Goal: Task Accomplishment & Management: Complete application form

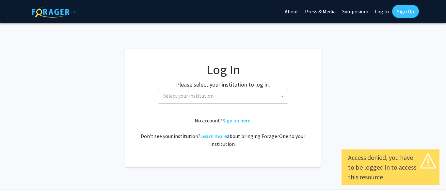
click at [182, 96] on span "Select your institution" at bounding box center [188, 96] width 50 height 7
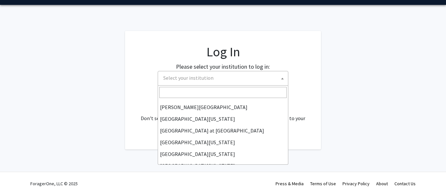
scroll to position [216, 0]
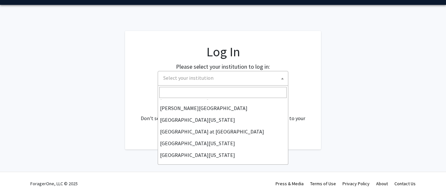
select select "31"
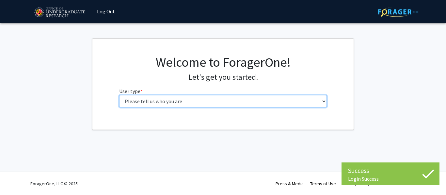
click at [141, 96] on select "Please tell us who you are Undergraduate Student Master's Student Doctoral Cand…" at bounding box center [223, 101] width 208 height 12
select select "1: undergrad"
click at [119, 95] on select "Please tell us who you are Undergraduate Student Master's Student Doctoral Cand…" at bounding box center [223, 101] width 208 height 12
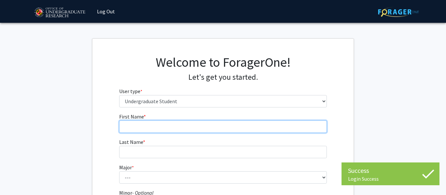
click at [127, 125] on input "First Name * required" at bounding box center [223, 127] width 208 height 12
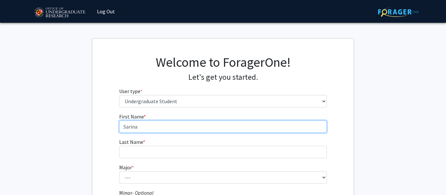
type input "Sarina"
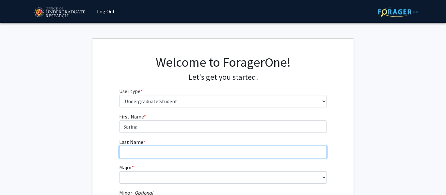
click at [220, 151] on input "Last Name * required" at bounding box center [223, 152] width 208 height 12
type input "Neja"
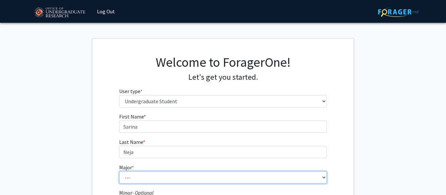
click at [201, 178] on select "--- Accounting Aerospace Engineering African American and Africana Studies Agri…" at bounding box center [223, 178] width 208 height 12
select select "16: 2317"
click at [119, 172] on select "--- Accounting Aerospace Engineering African American and Africana Studies Agri…" at bounding box center [223, 178] width 208 height 12
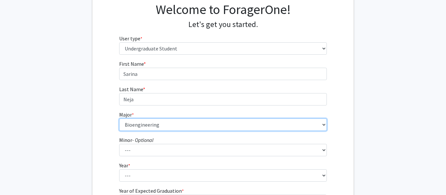
scroll to position [95, 0]
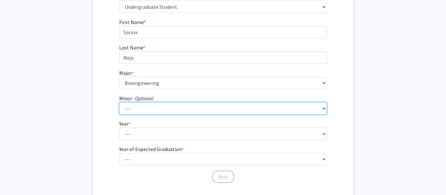
click at [205, 107] on select "--- Actuarial Mathematics Advanced Cybersecurity Experience for Students Africa…" at bounding box center [223, 108] width 208 height 12
click at [211, 111] on select "--- Actuarial Mathematics Advanced Cybersecurity Experience for Students Africa…" at bounding box center [223, 108] width 208 height 12
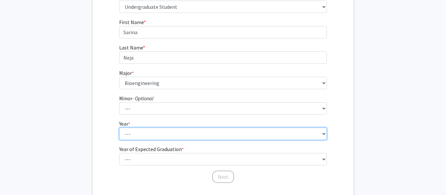
click at [197, 134] on select "--- First-year Sophomore Junior Senior Postbaccalaureate Certificate" at bounding box center [223, 134] width 208 height 12
select select "1: first-year"
click at [119, 128] on select "--- First-year Sophomore Junior Senior Postbaccalaureate Certificate" at bounding box center [223, 134] width 208 height 12
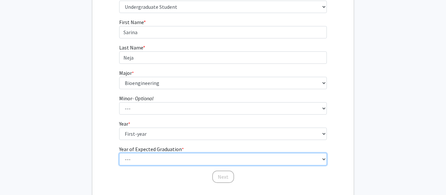
click at [177, 159] on select "--- 2025 2026 2027 2028 2029 2030 2031 2032 2033 2034" at bounding box center [223, 159] width 208 height 12
select select "5: 2029"
click at [119, 153] on select "--- 2025 2026 2027 2028 2029 2030 2031 2032 2033 2034" at bounding box center [223, 159] width 208 height 12
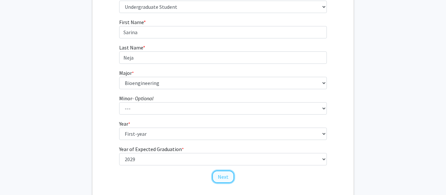
click at [223, 175] on button "Next" at bounding box center [223, 177] width 22 height 12
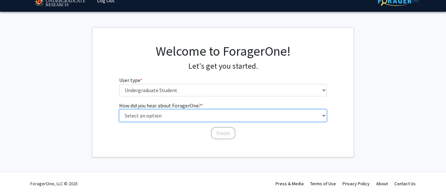
click at [206, 121] on select "Select an option Peer/student recommendation Faculty/staff recommendation Unive…" at bounding box center [223, 116] width 208 height 12
click at [119, 110] on select "Select an option Peer/student recommendation Faculty/staff recommendation Unive…" at bounding box center [223, 116] width 208 height 12
click at [195, 114] on select "Select an option Peer/student recommendation Faculty/staff recommendation Unive…" at bounding box center [223, 116] width 208 height 12
select select "3: university_website"
click at [119, 110] on select "Select an option Peer/student recommendation Faculty/staff recommendation Unive…" at bounding box center [223, 116] width 208 height 12
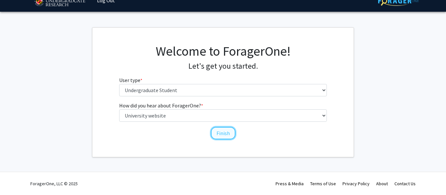
click at [230, 136] on button "Finish" at bounding box center [223, 133] width 24 height 12
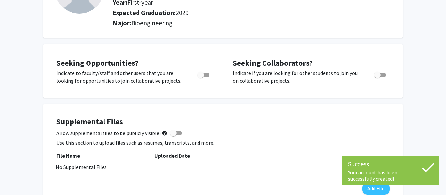
scroll to position [79, 0]
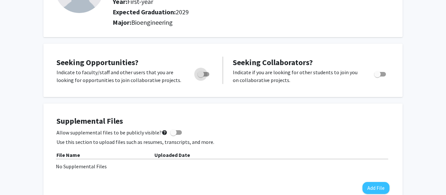
click at [208, 74] on span "Toggle" at bounding box center [203, 74] width 12 height 5
click at [201, 77] on input "Are you actively seeking opportunities?" at bounding box center [200, 77] width 0 height 0
checkbox input "true"
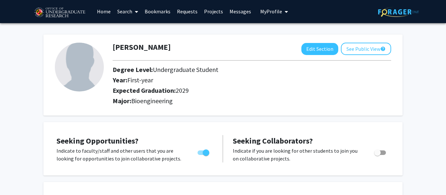
scroll to position [1, 0]
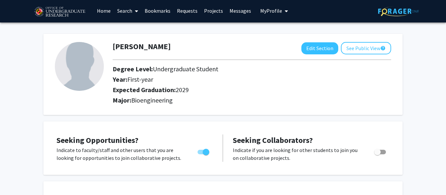
click at [135, 12] on span at bounding box center [135, 11] width 6 height 23
click at [143, 28] on span "Faculty/Staff" at bounding box center [138, 29] width 48 height 13
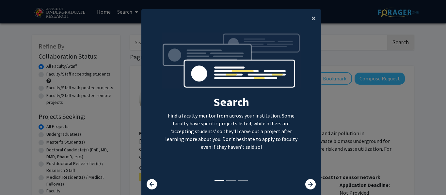
click at [307, 20] on button "×" at bounding box center [313, 18] width 15 height 18
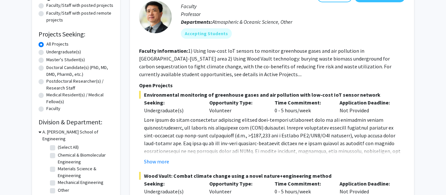
scroll to position [92, 0]
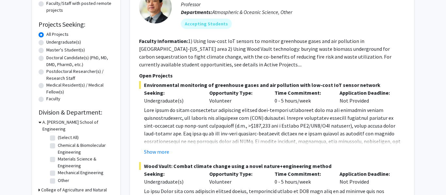
click at [59, 142] on label "Chemical & Biomolecular Engineering" at bounding box center [85, 149] width 54 height 14
click at [59, 142] on input "Chemical & Biomolecular Engineering" at bounding box center [60, 144] width 4 height 4
checkbox input "true"
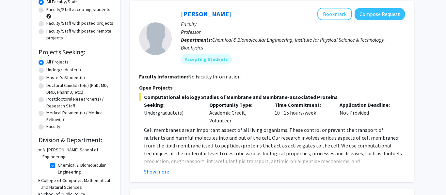
scroll to position [67, 0]
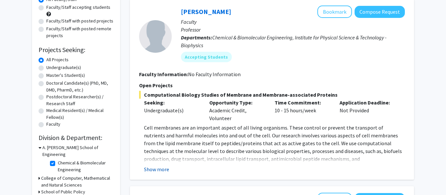
click at [156, 171] on button "Show more" at bounding box center [156, 170] width 25 height 8
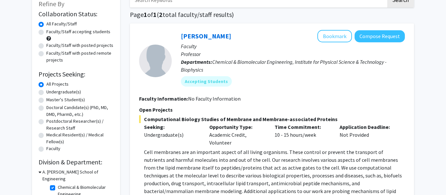
scroll to position [23, 0]
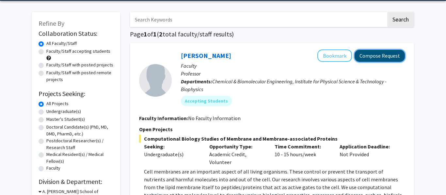
click at [376, 60] on button "Compose Request" at bounding box center [379, 56] width 50 height 12
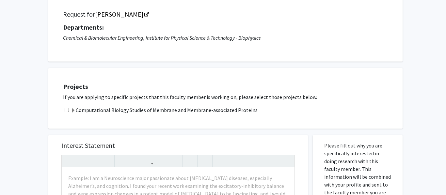
scroll to position [45, 0]
click at [72, 110] on span at bounding box center [72, 111] width 5 height 5
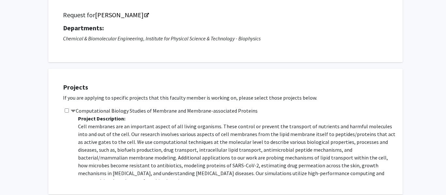
click at [72, 112] on span at bounding box center [72, 111] width 5 height 5
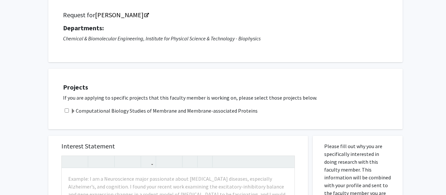
click at [67, 110] on input "checkbox" at bounding box center [67, 111] width 4 height 4
checkbox input "true"
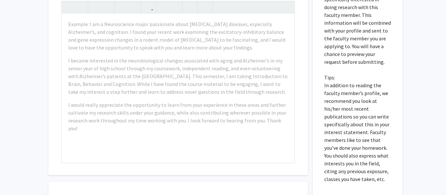
click at [38, 149] on div "All Requests Request for [PERSON_NAME] Request for [PERSON_NAME] Departments: C…" at bounding box center [223, 54] width 446 height 460
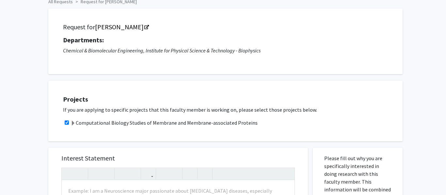
scroll to position [0, 0]
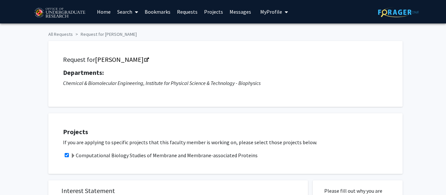
click at [133, 142] on p "If you are applying to specific projects that this faculty member is working on…" at bounding box center [229, 143] width 333 height 8
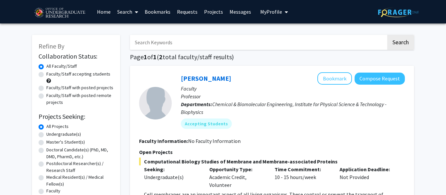
click at [53, 135] on label "Undergraduate(s)" at bounding box center [63, 134] width 35 height 7
click at [51, 135] on input "Undergraduate(s)" at bounding box center [48, 133] width 4 height 4
radio input "true"
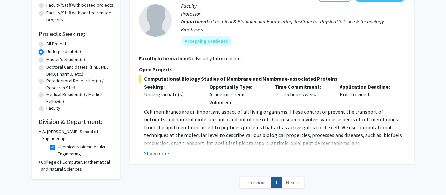
scroll to position [103, 0]
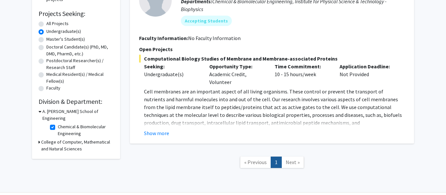
click at [41, 113] on div "A. [PERSON_NAME] School of Engineering" at bounding box center [75, 115] width 75 height 14
click at [40, 112] on icon at bounding box center [39, 111] width 3 height 7
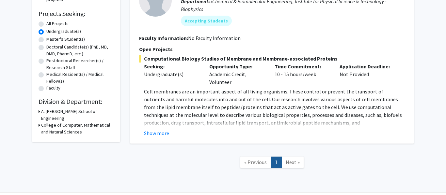
click at [40, 112] on icon at bounding box center [39, 111] width 2 height 7
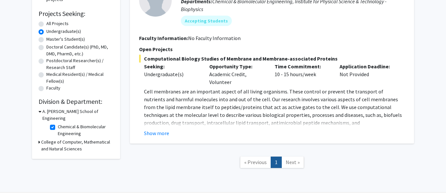
click at [58, 124] on label "Chemical & Biomolecular Engineering" at bounding box center [85, 131] width 54 height 14
click at [58, 124] on input "Chemical & Biomolecular Engineering" at bounding box center [60, 126] width 4 height 4
checkbox input "false"
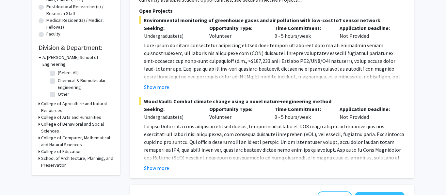
scroll to position [159, 0]
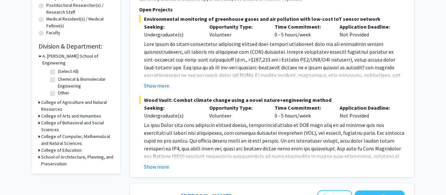
click at [42, 147] on h3 "College of Education" at bounding box center [61, 150] width 40 height 7
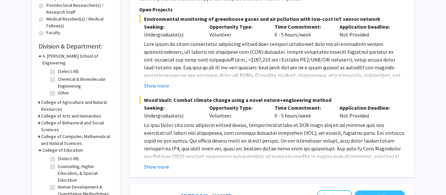
click at [42, 147] on div "College of Education" at bounding box center [75, 150] width 75 height 7
click at [40, 147] on icon at bounding box center [39, 150] width 3 height 7
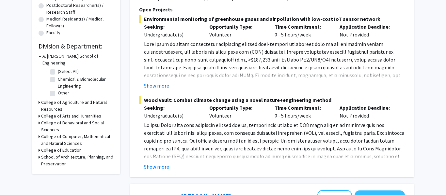
click at [43, 122] on h3 "College of Behavioral and Social Sciences" at bounding box center [77, 127] width 72 height 14
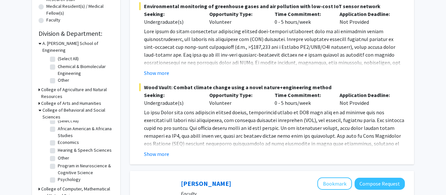
scroll to position [0, 0]
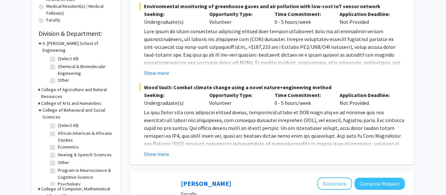
click at [46, 100] on h3 "College of Arts and Humanities" at bounding box center [71, 103] width 60 height 7
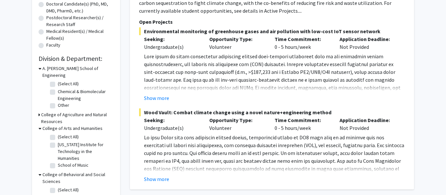
scroll to position [145, 0]
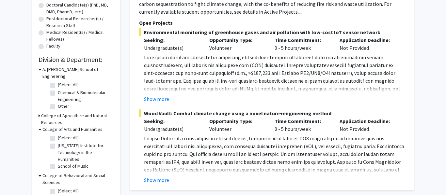
click at [47, 113] on h3 "College of Agriculture and Natural Resources" at bounding box center [77, 120] width 72 height 14
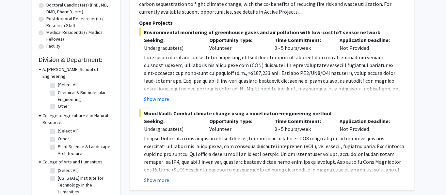
click at [58, 103] on label "Other" at bounding box center [63, 106] width 11 height 7
click at [58, 103] on input "Other" at bounding box center [60, 105] width 4 height 4
checkbox input "true"
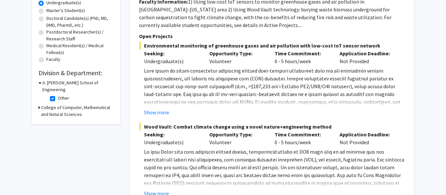
scroll to position [133, 0]
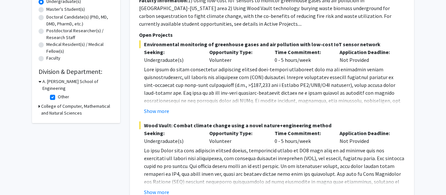
click at [40, 82] on icon at bounding box center [39, 81] width 3 height 7
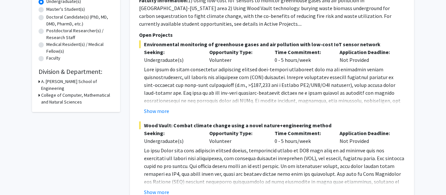
click at [39, 81] on icon at bounding box center [39, 81] width 2 height 7
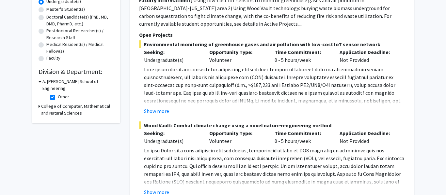
click at [58, 94] on label "Other" at bounding box center [63, 97] width 11 height 7
click at [58, 94] on input "Other" at bounding box center [60, 96] width 4 height 4
checkbox input "false"
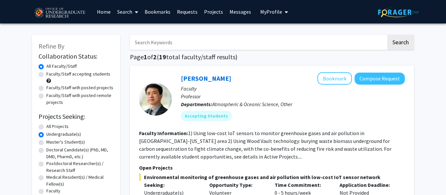
scroll to position [120, 0]
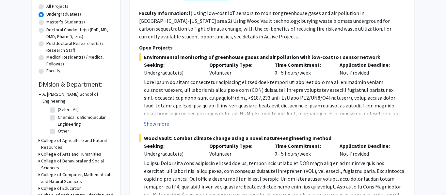
click at [58, 106] on label "(Select All)" at bounding box center [68, 109] width 21 height 7
click at [58, 106] on input "(Select All)" at bounding box center [60, 108] width 4 height 4
checkbox input "true"
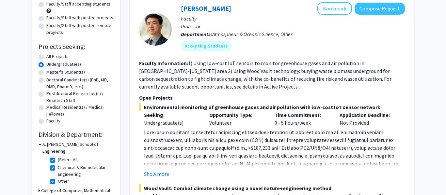
scroll to position [72, 0]
